Goal: Transaction & Acquisition: Purchase product/service

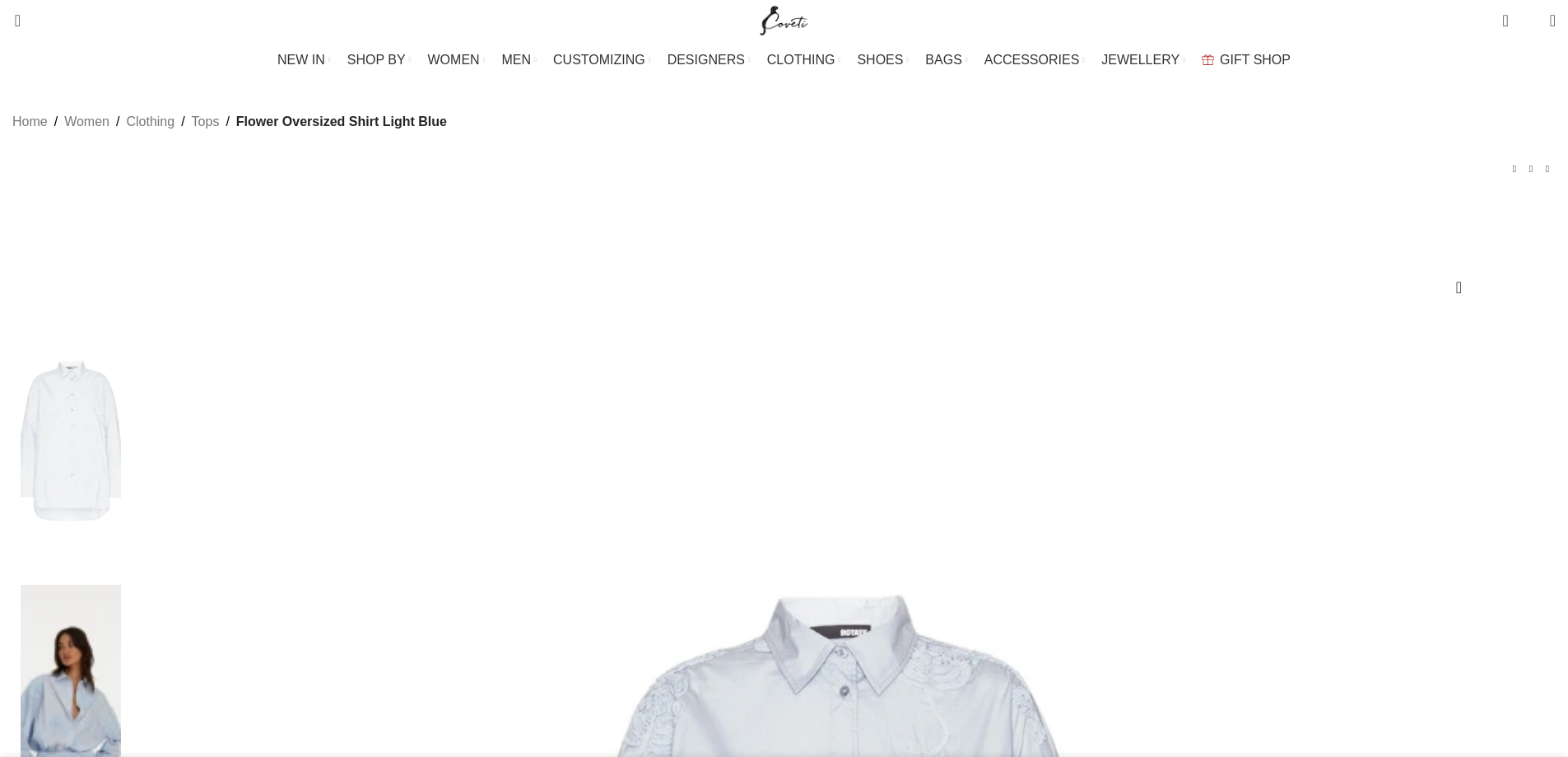
scroll to position [0, 138]
click at [121, 585] on img at bounding box center [71, 720] width 101 height 271
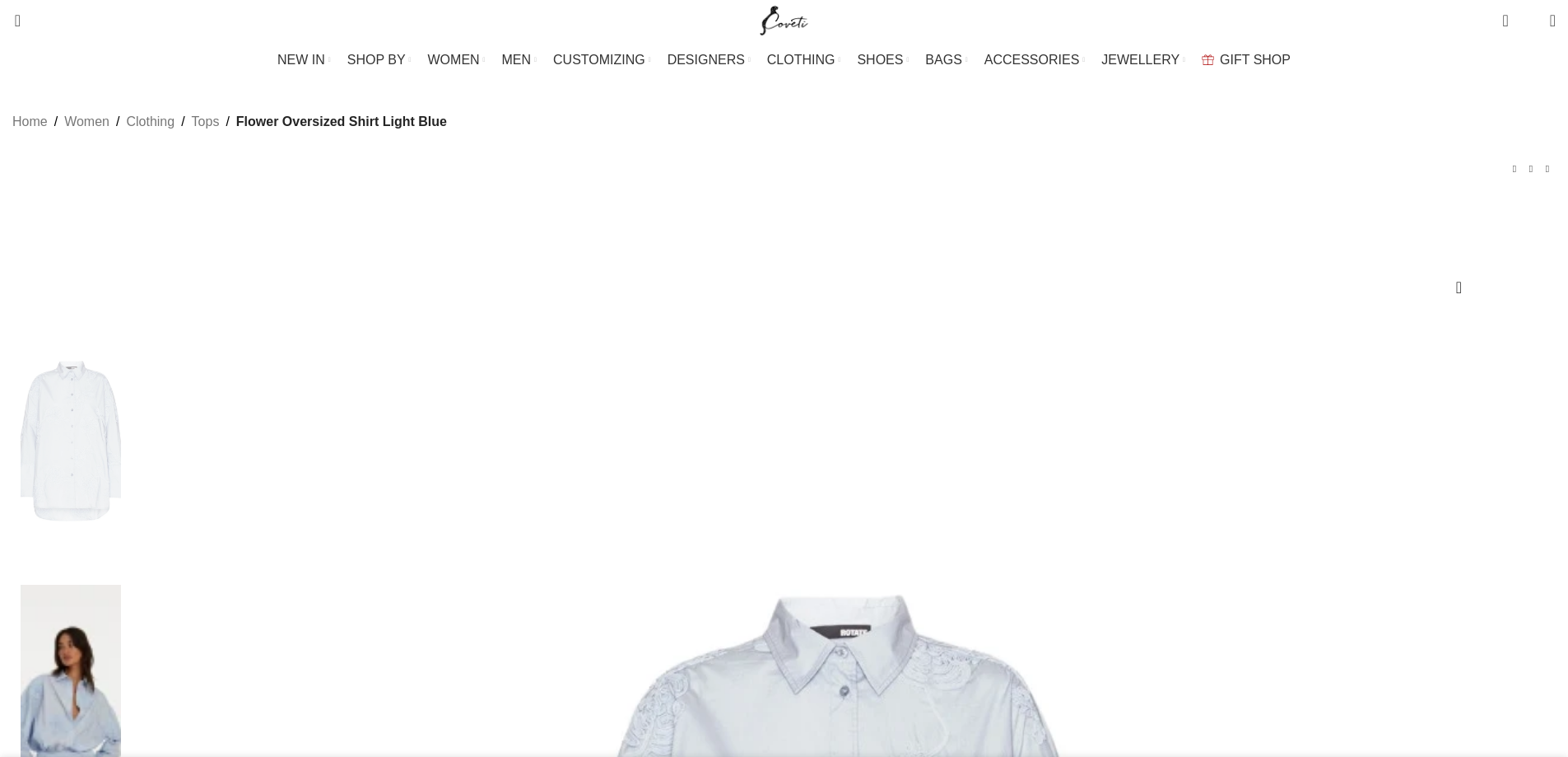
click at [121, 585] on img at bounding box center [71, 720] width 101 height 271
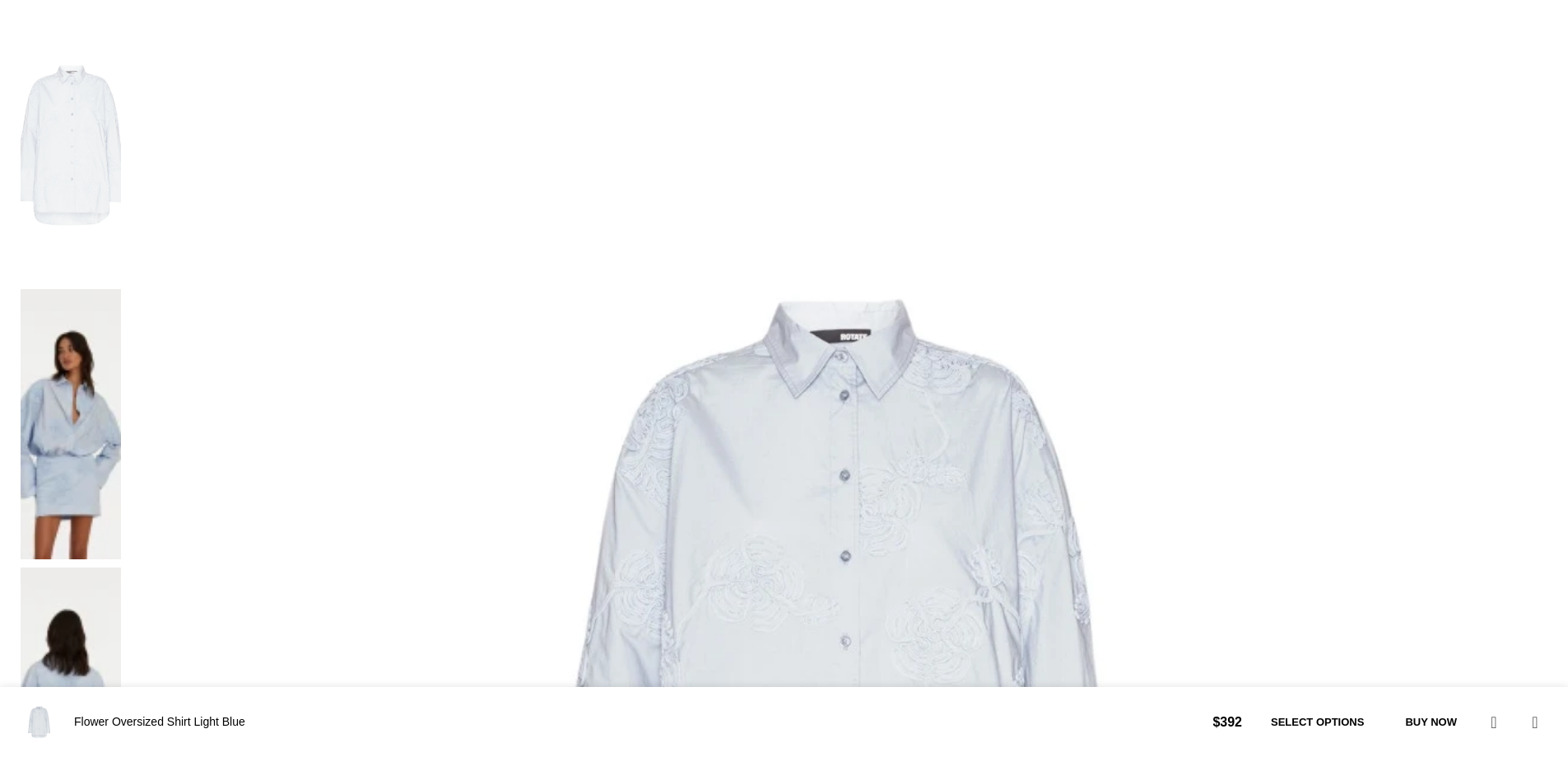
scroll to position [247, 0]
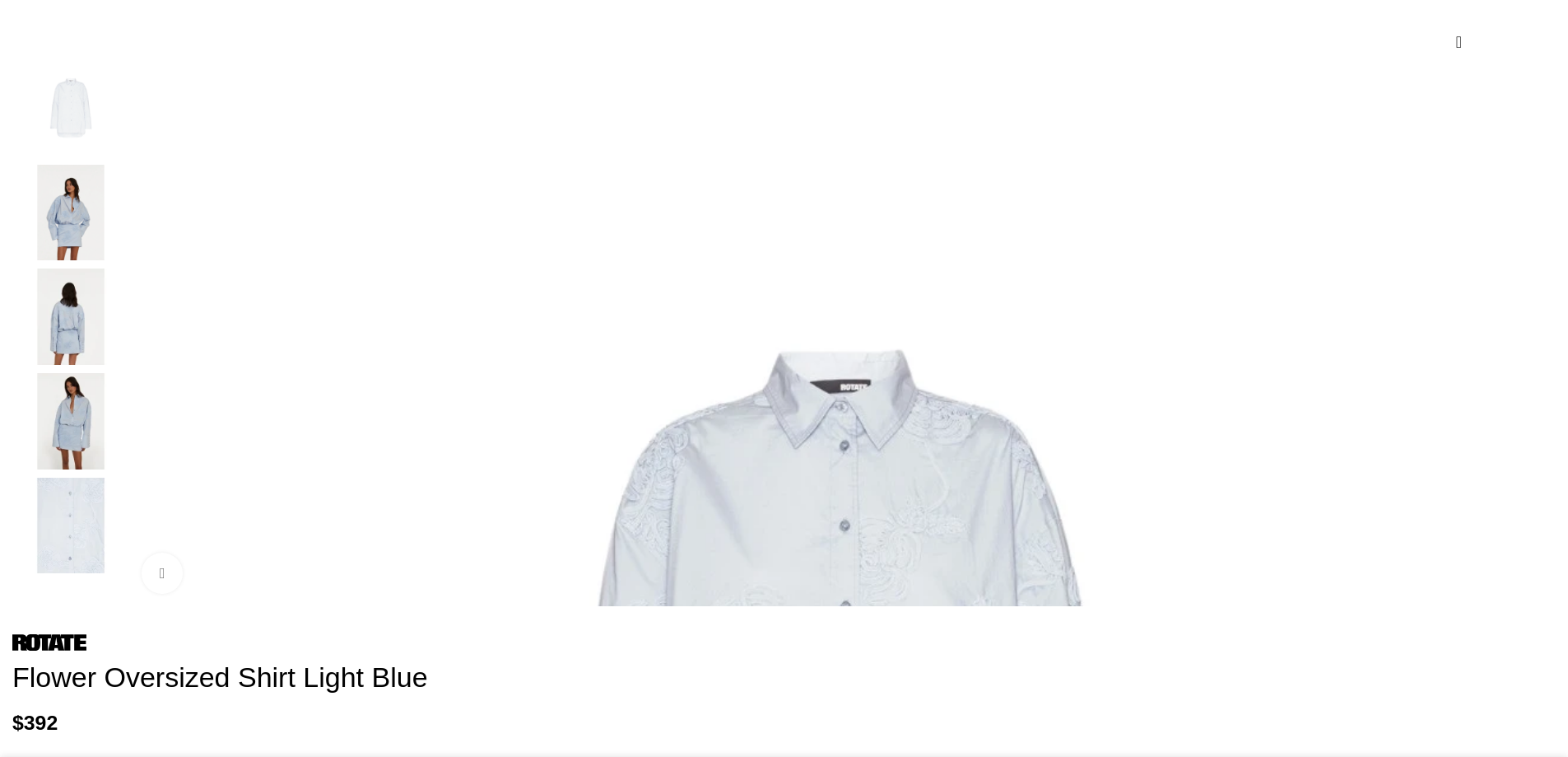
click at [121, 453] on img "4 / 5" at bounding box center [71, 421] width 101 height 96
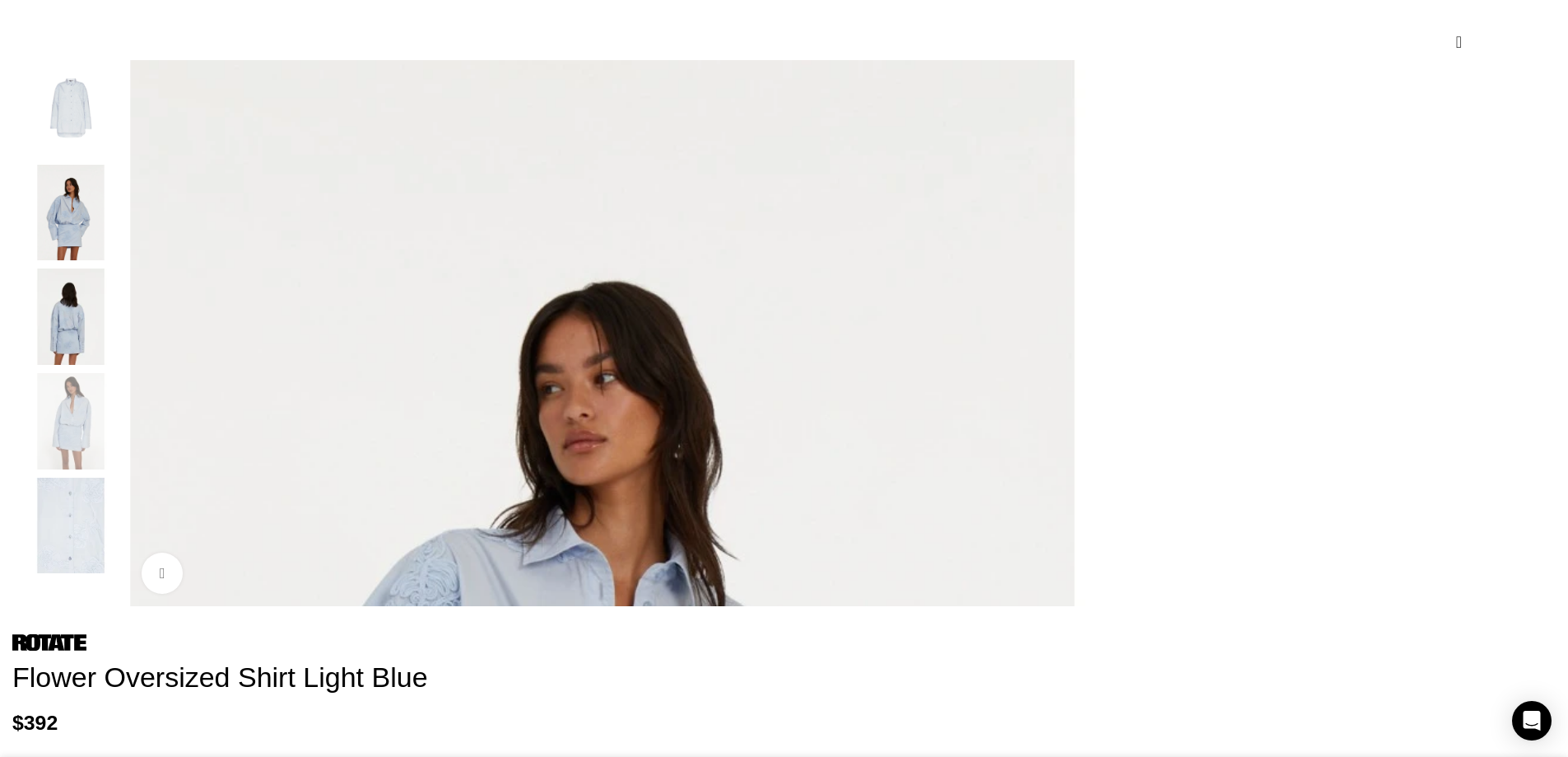
scroll to position [0, 521]
click at [121, 365] on img "3 / 5" at bounding box center [71, 316] width 101 height 96
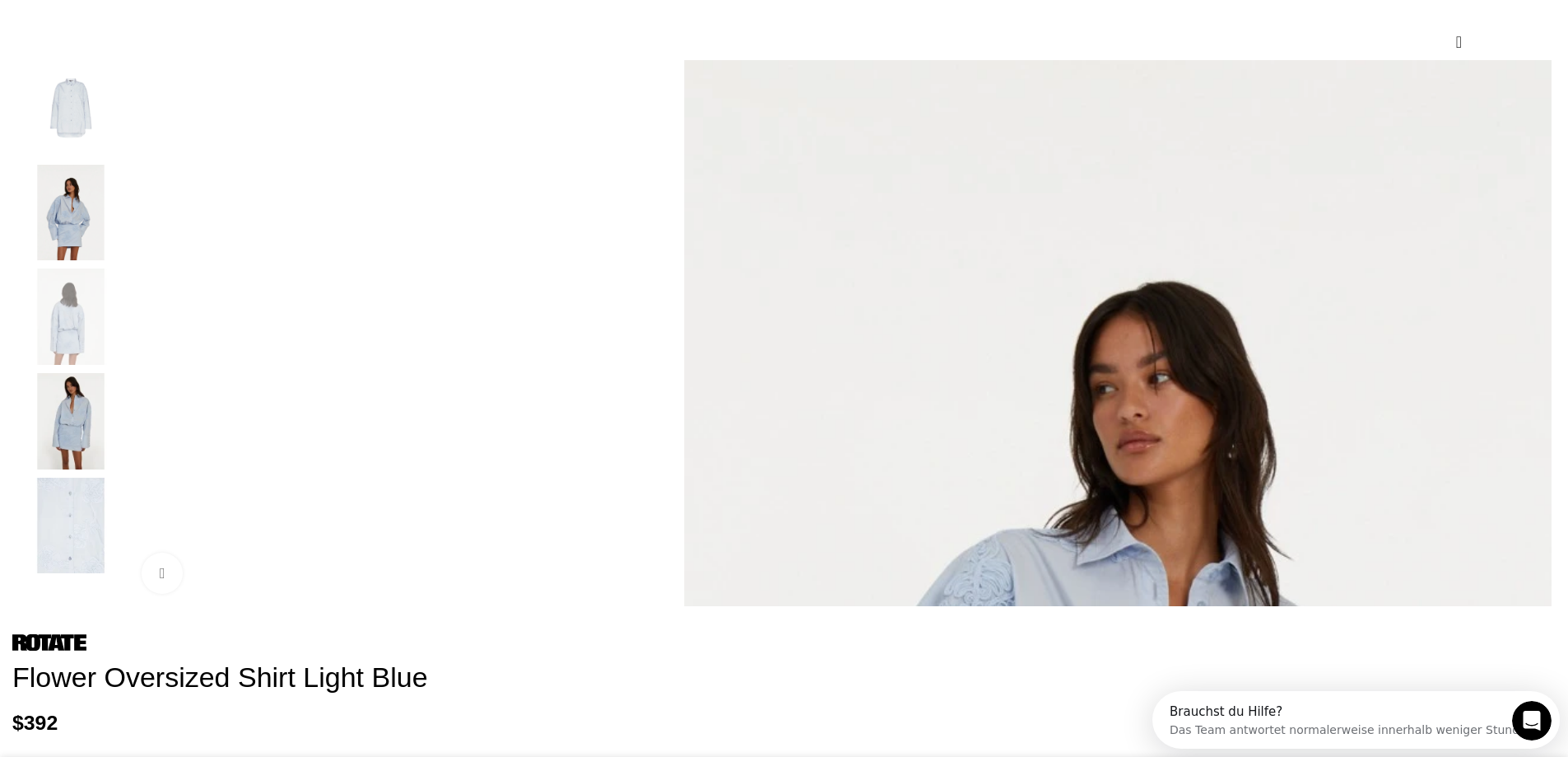
scroll to position [0, 0]
